Goal: Check status: Check status

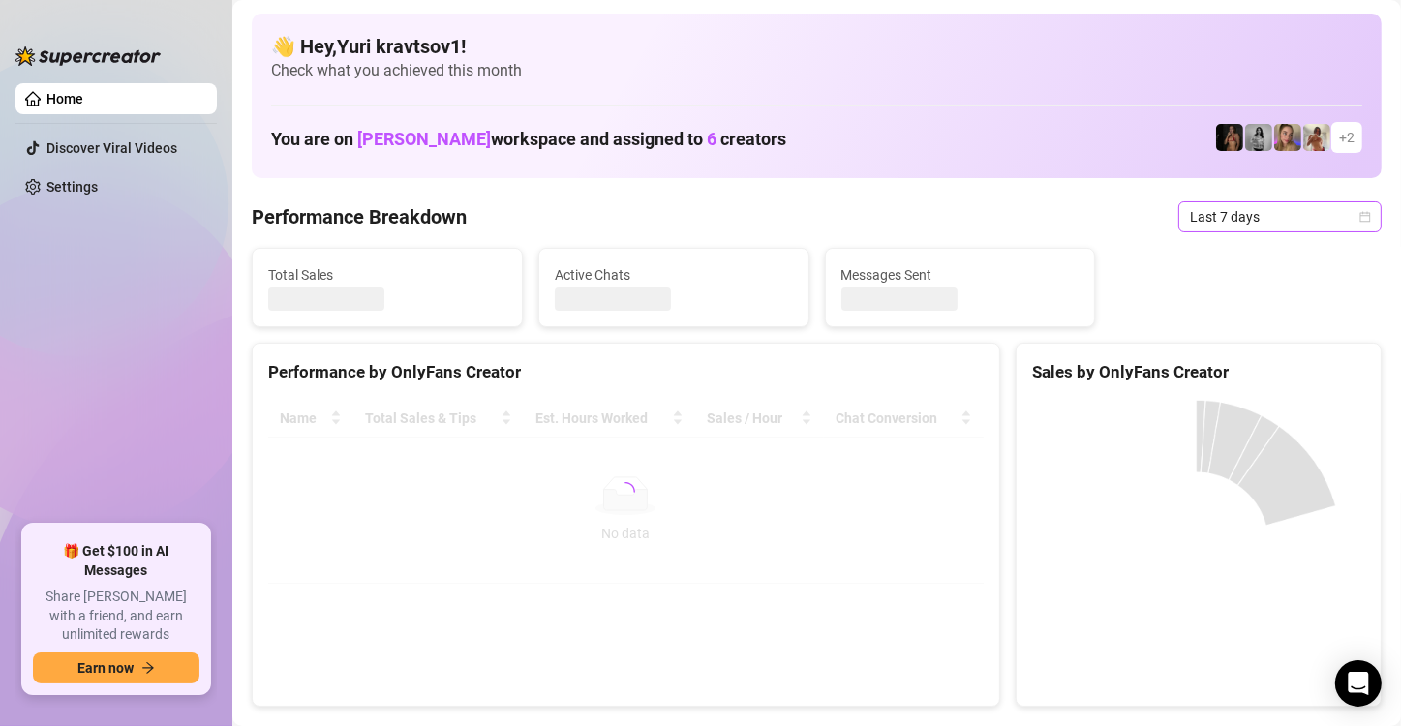
click at [1283, 217] on span "Last 7 days" at bounding box center [1280, 216] width 180 height 29
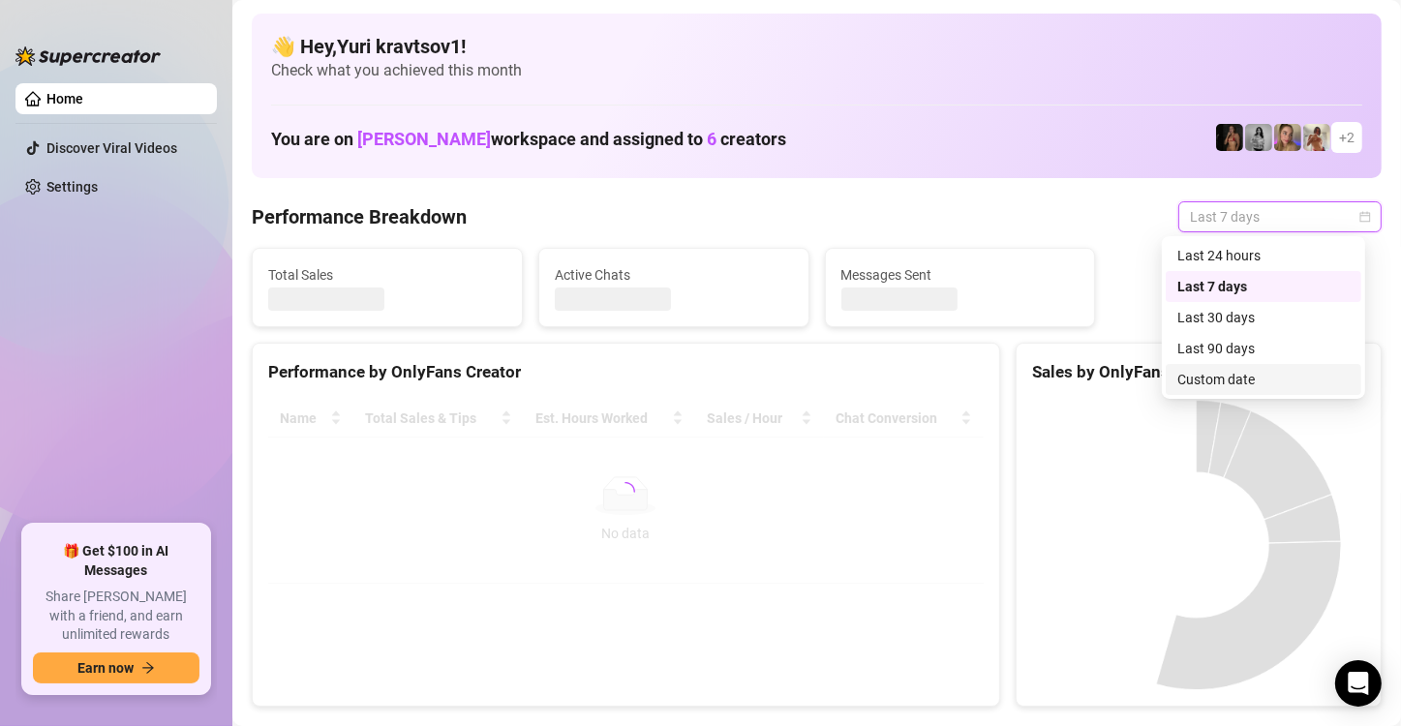
click at [1269, 377] on div "Custom date" at bounding box center [1264, 379] width 172 height 21
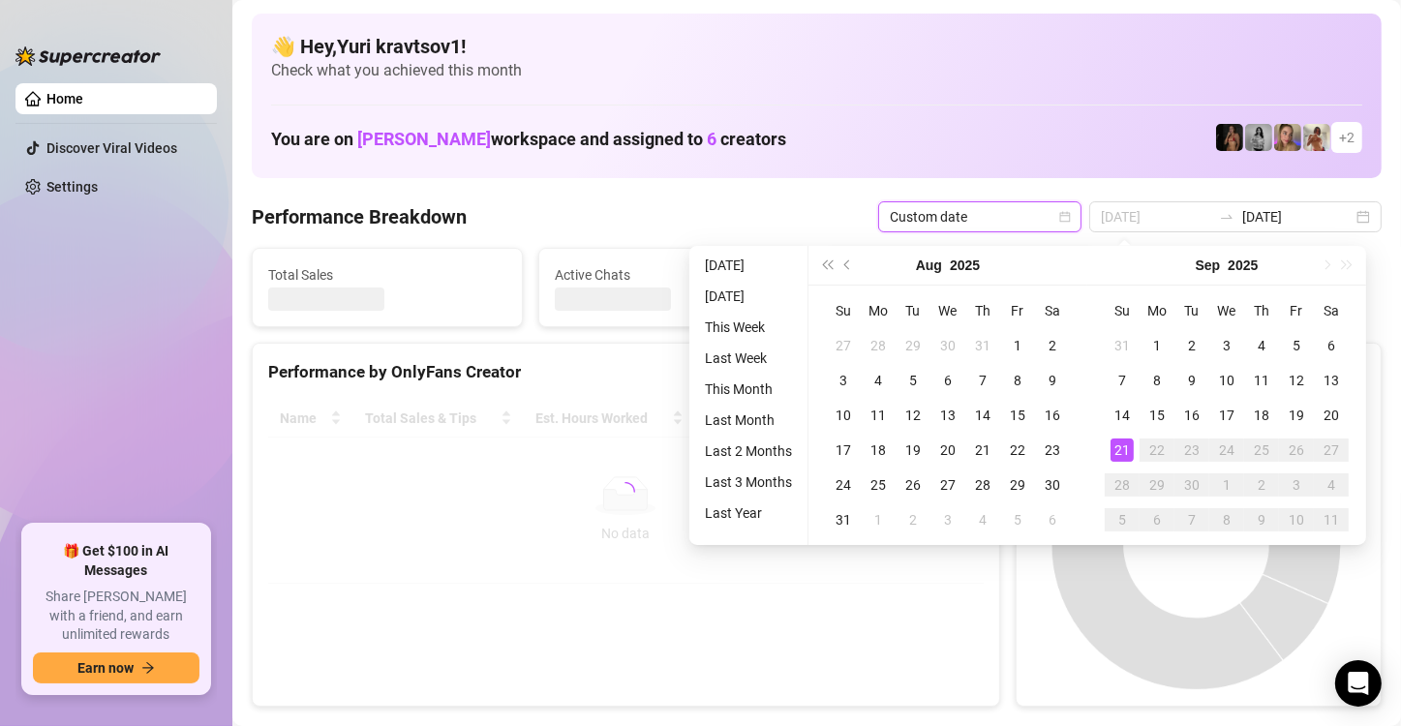
click at [1123, 449] on div "21" at bounding box center [1122, 450] width 23 height 23
click at [1124, 446] on div "21" at bounding box center [1122, 450] width 23 height 23
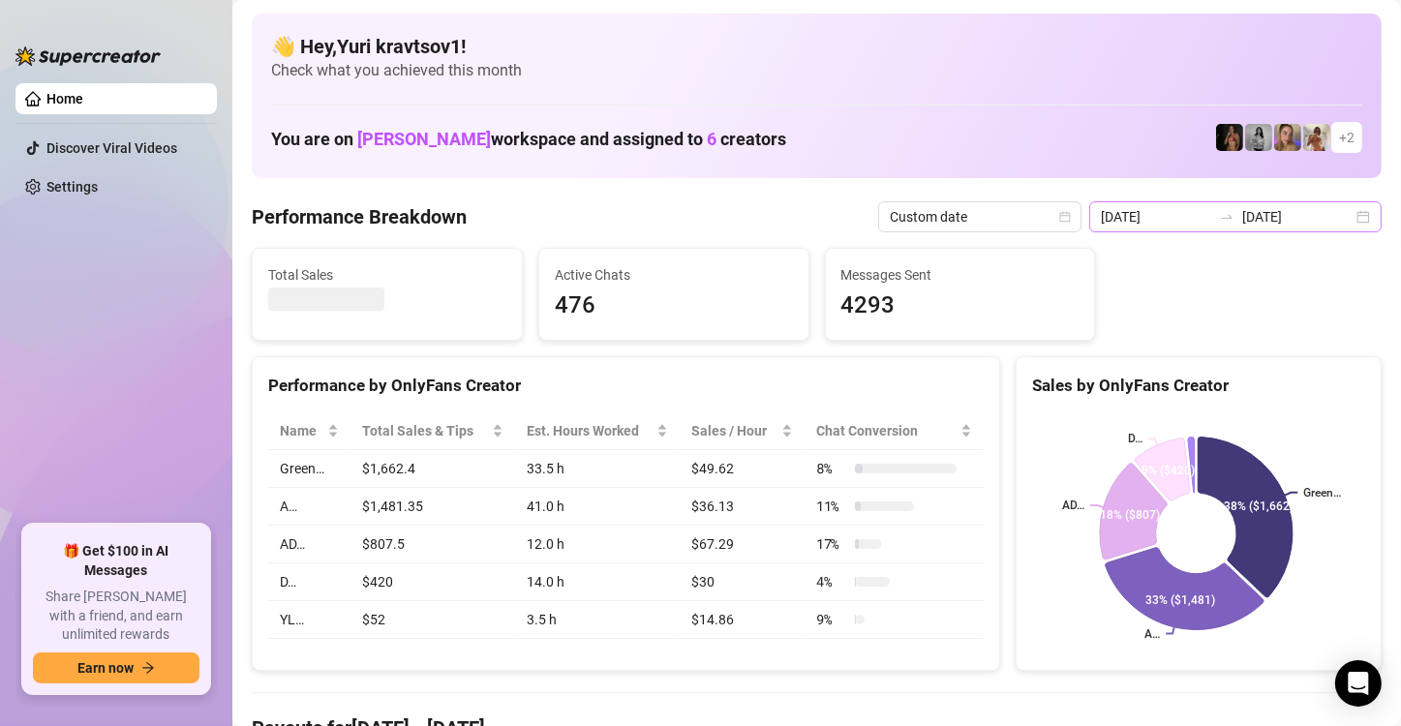
click at [1343, 217] on div "[DATE] [DATE]" at bounding box center [1236, 216] width 292 height 31
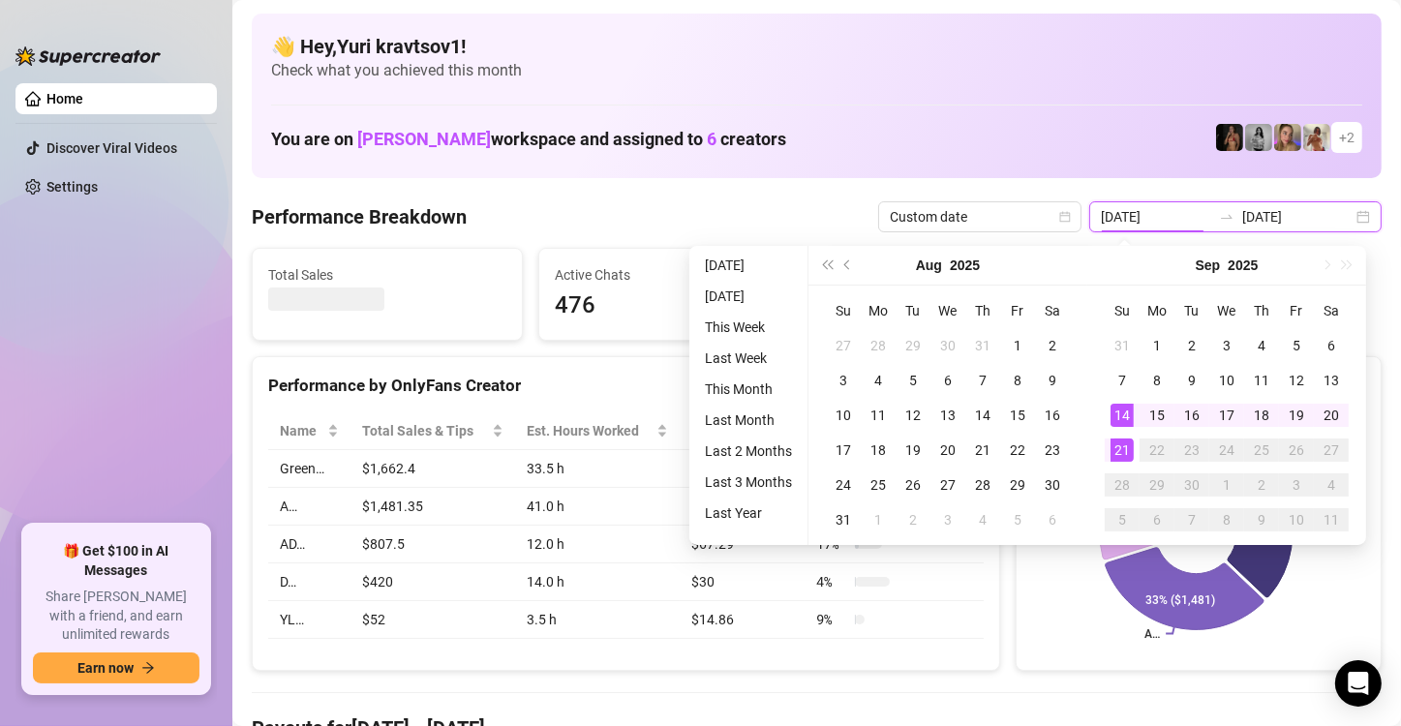
type input "[DATE]"
click at [1120, 454] on div "21" at bounding box center [1122, 450] width 23 height 23
click at [1120, 453] on div "21" at bounding box center [1122, 450] width 23 height 23
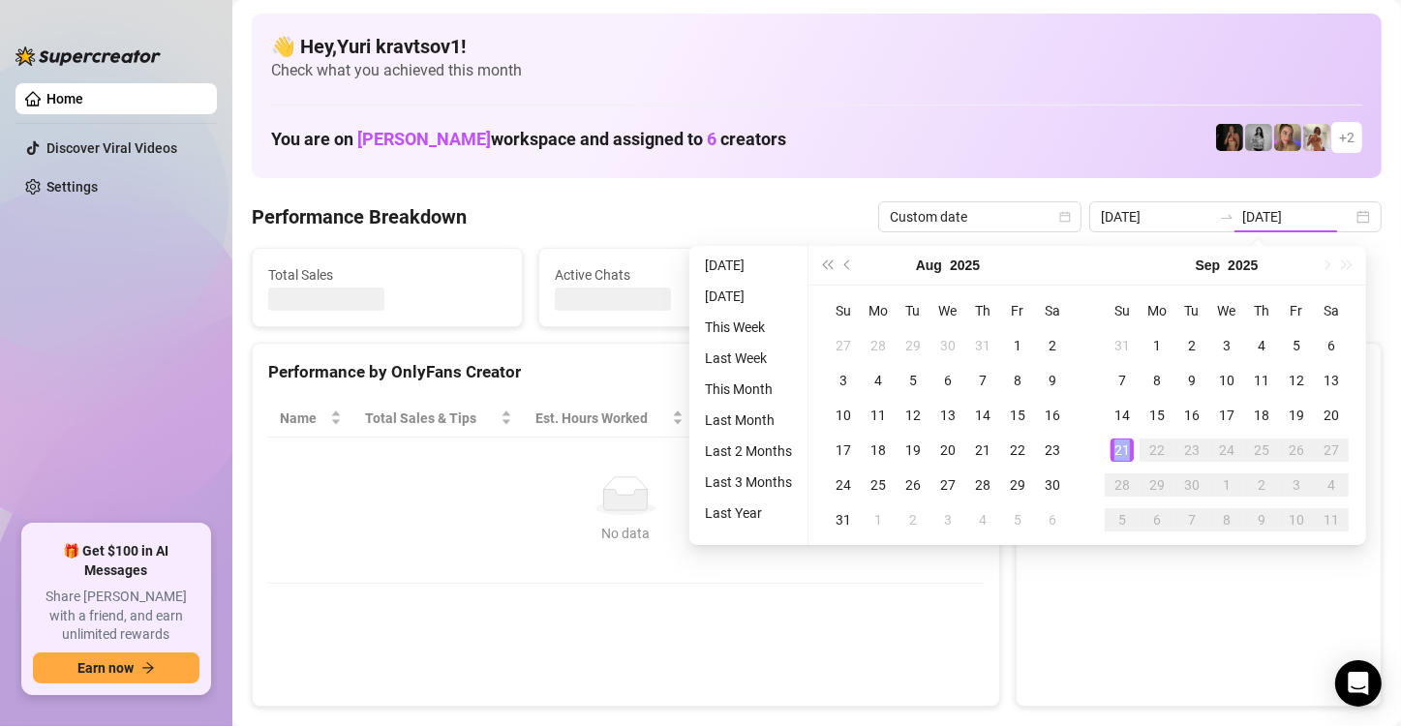
type input "[DATE]"
